Goal: Task Accomplishment & Management: Manage account settings

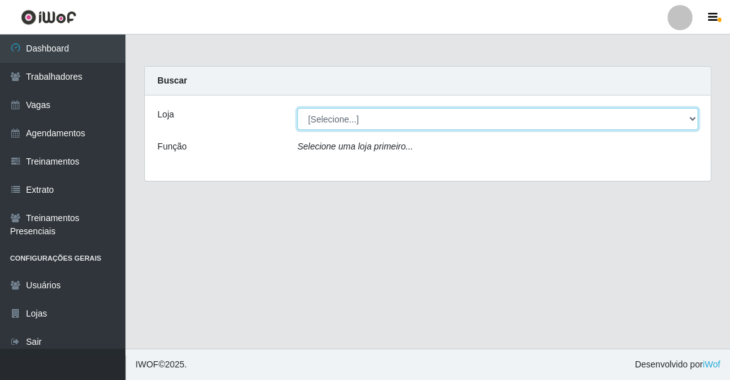
click at [316, 122] on select "[Selecione...] Famiglia [PERSON_NAME] - Ristorante [PERSON_NAME]" at bounding box center [497, 119] width 401 height 22
select select "267"
click at [297, 108] on select "[Selecione...] Famiglia [PERSON_NAME] - Ristorante [PERSON_NAME]" at bounding box center [497, 119] width 401 height 22
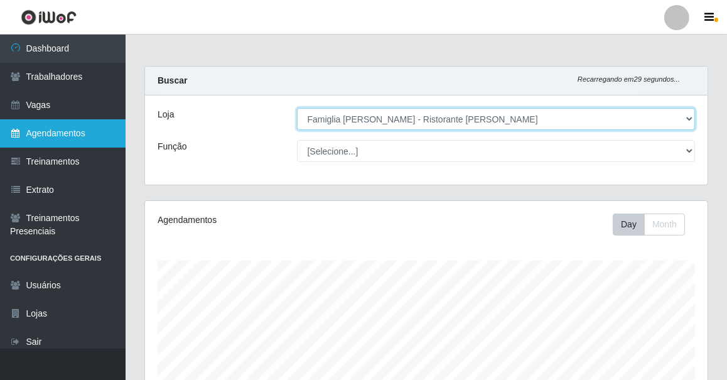
scroll to position [627124, 626822]
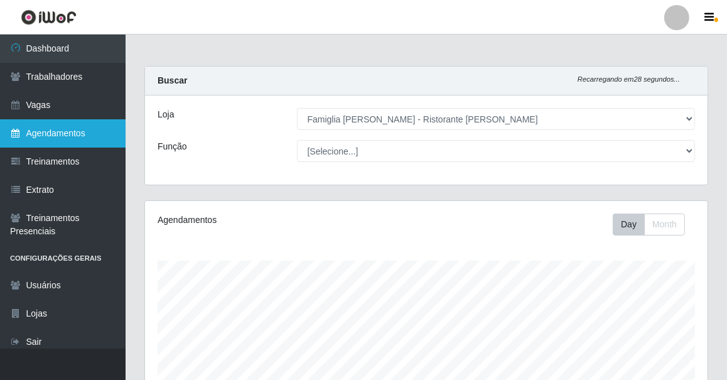
click at [73, 136] on link "Agendamentos" at bounding box center [62, 133] width 125 height 28
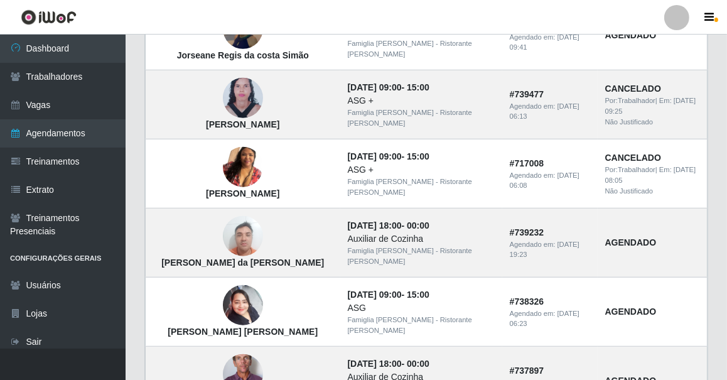
scroll to position [942, 0]
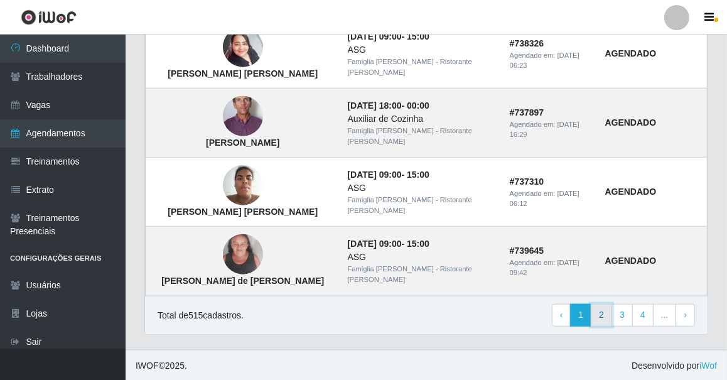
click at [604, 314] on link "2" at bounding box center [600, 315] width 21 height 23
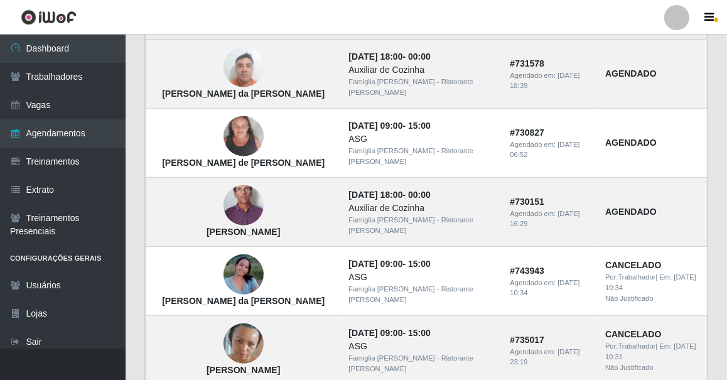
scroll to position [929, 0]
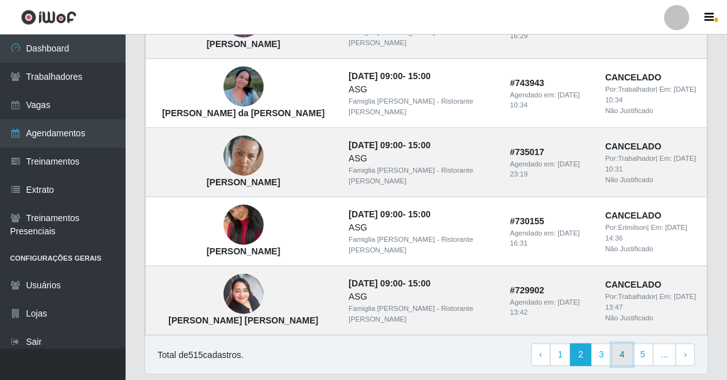
click at [616, 343] on link "4" at bounding box center [621, 354] width 21 height 23
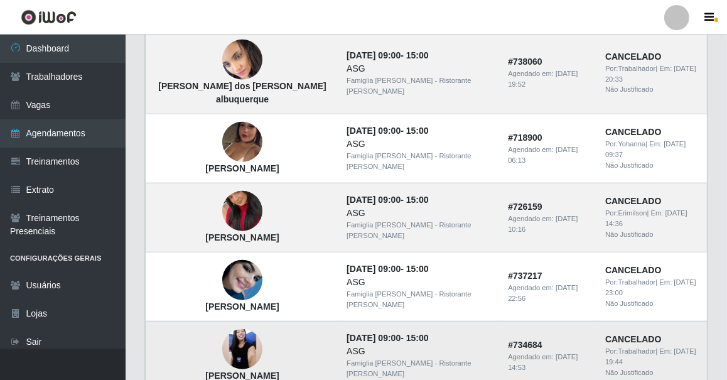
scroll to position [1076, 0]
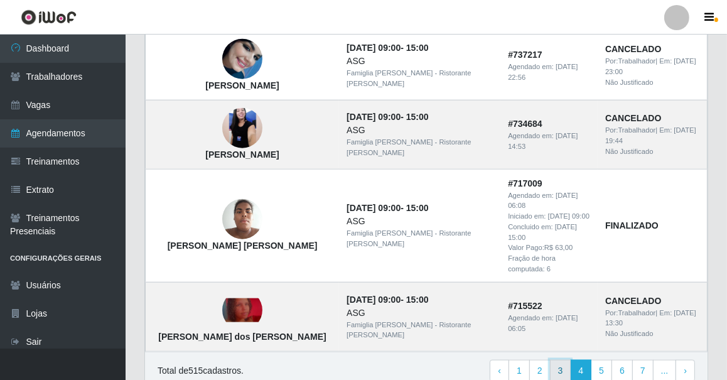
click at [570, 359] on link "3" at bounding box center [560, 370] width 21 height 23
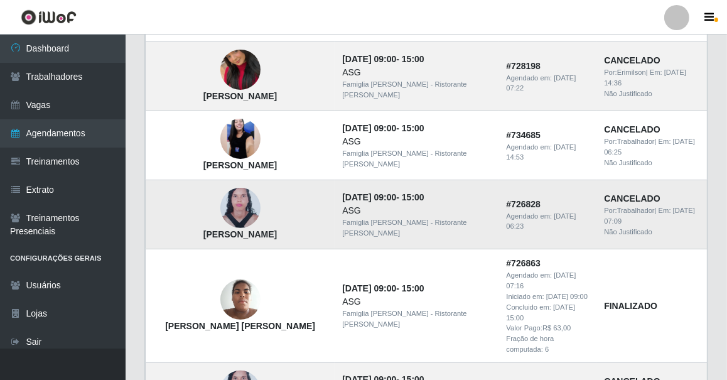
scroll to position [228, 0]
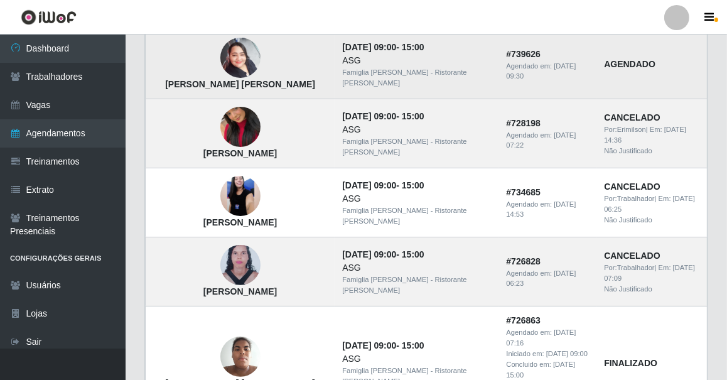
click at [224, 52] on img at bounding box center [240, 57] width 40 height 53
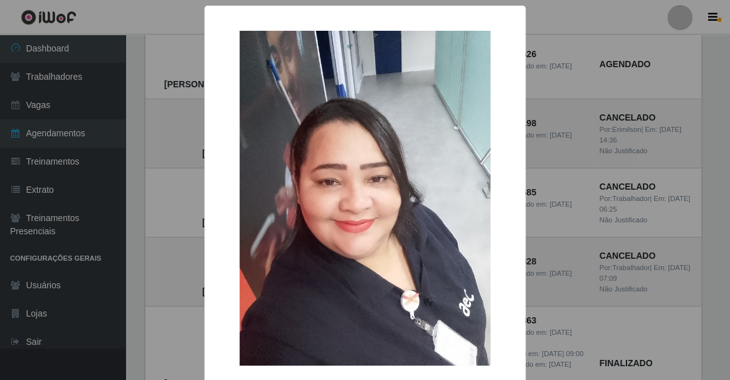
click at [175, 57] on div "× Priscila da Silva Santana OK Cancel" at bounding box center [365, 190] width 730 height 380
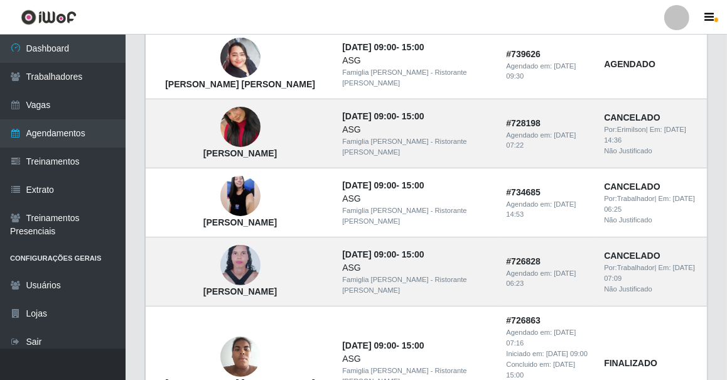
scroll to position [114, 0]
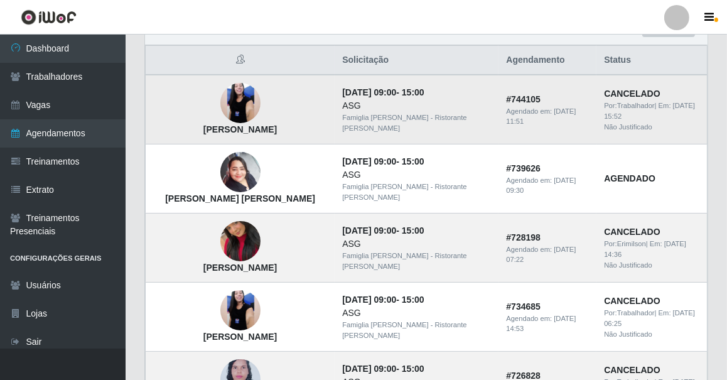
click at [226, 110] on img at bounding box center [240, 102] width 40 height 89
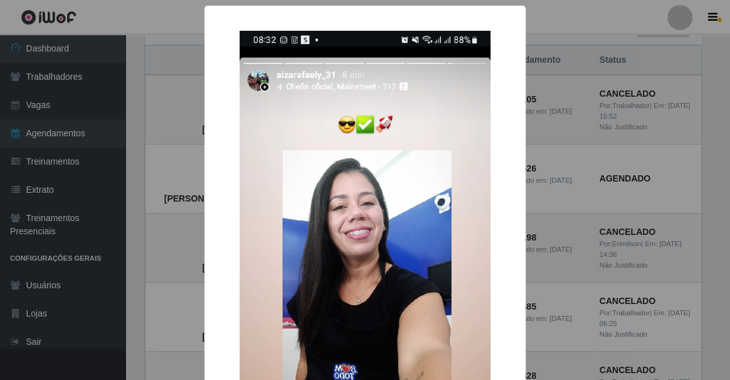
click at [554, 207] on div "× Aiza Rafaely Silva de Brito OK Cancel" at bounding box center [365, 190] width 730 height 380
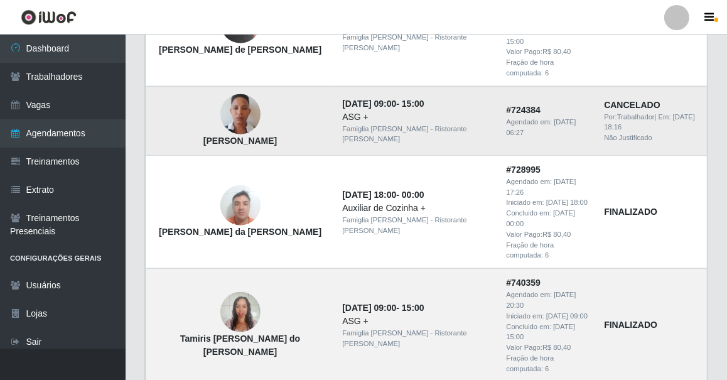
scroll to position [1080, 0]
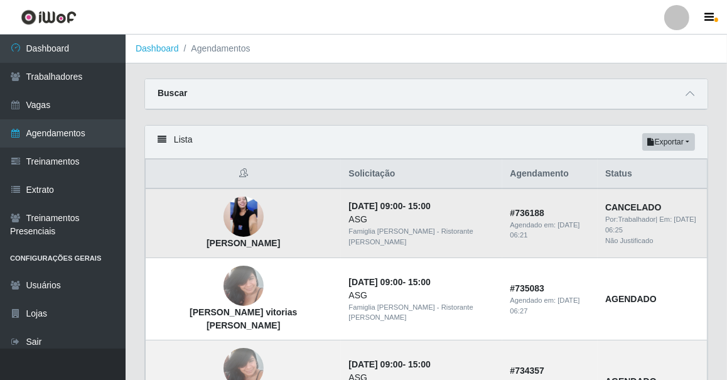
scroll to position [114, 0]
